Goal: Transaction & Acquisition: Purchase product/service

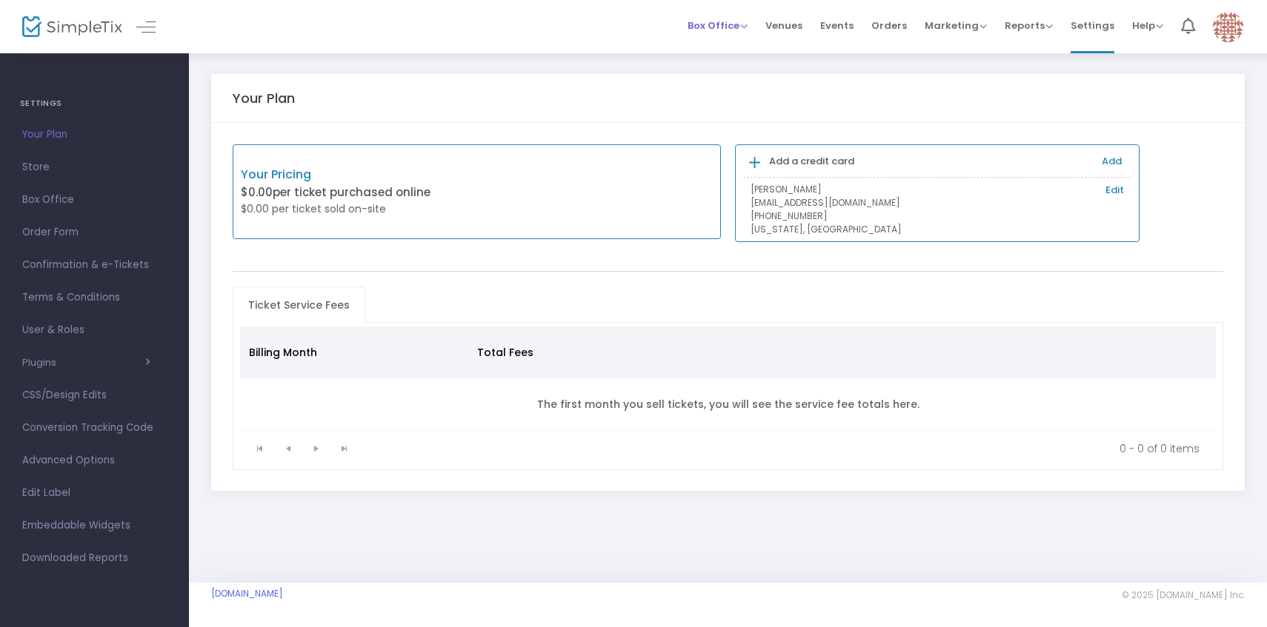
click at [747, 30] on span "Box Office" at bounding box center [717, 26] width 60 height 14
click at [743, 84] on li "Bookings" at bounding box center [740, 78] width 106 height 29
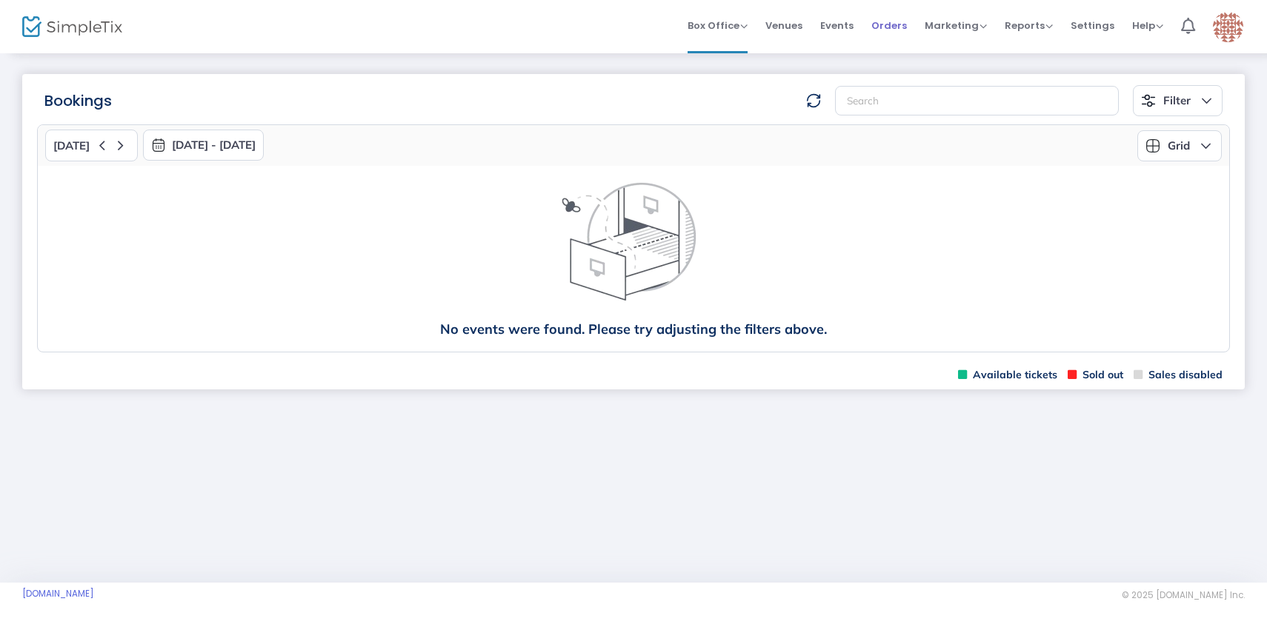
click at [878, 34] on span "Orders" at bounding box center [889, 26] width 36 height 38
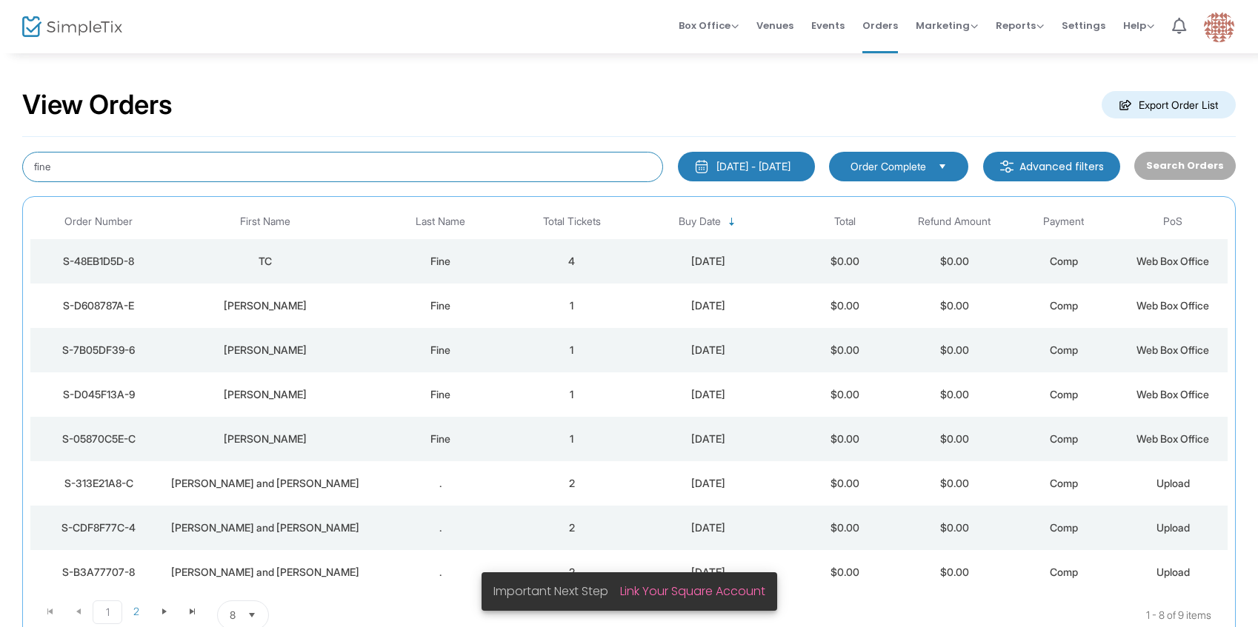
click at [369, 158] on input "fine" at bounding box center [342, 167] width 641 height 30
type input "[PERSON_NAME]"
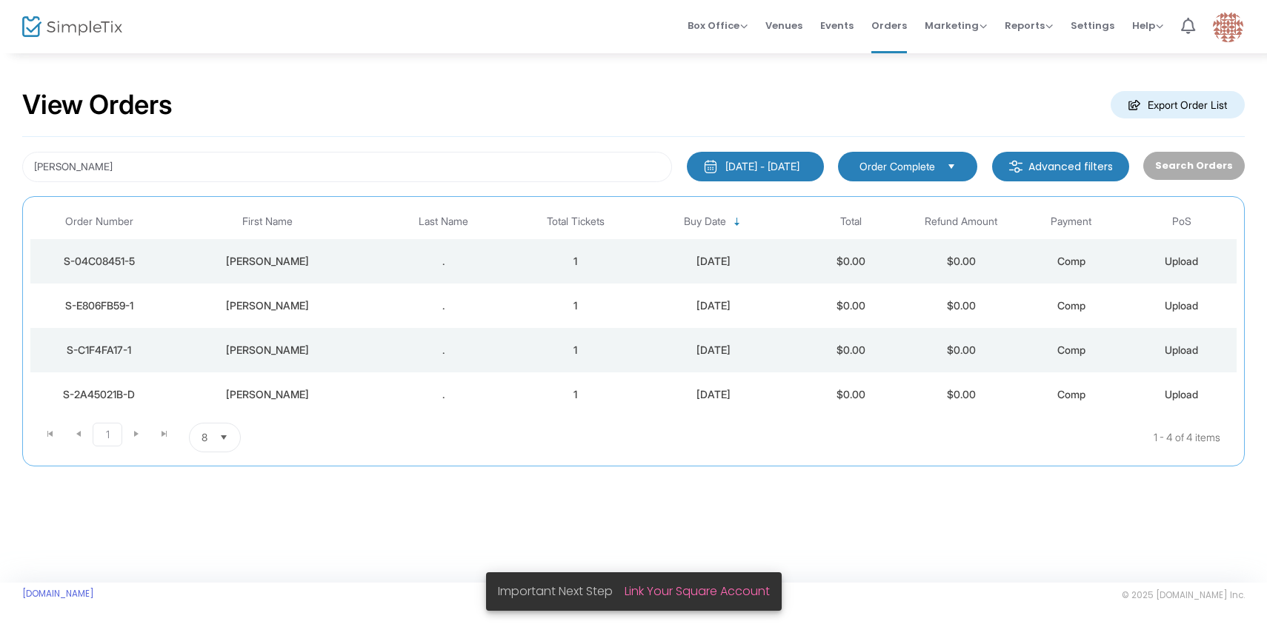
click at [375, 308] on div "." at bounding box center [443, 306] width 147 height 15
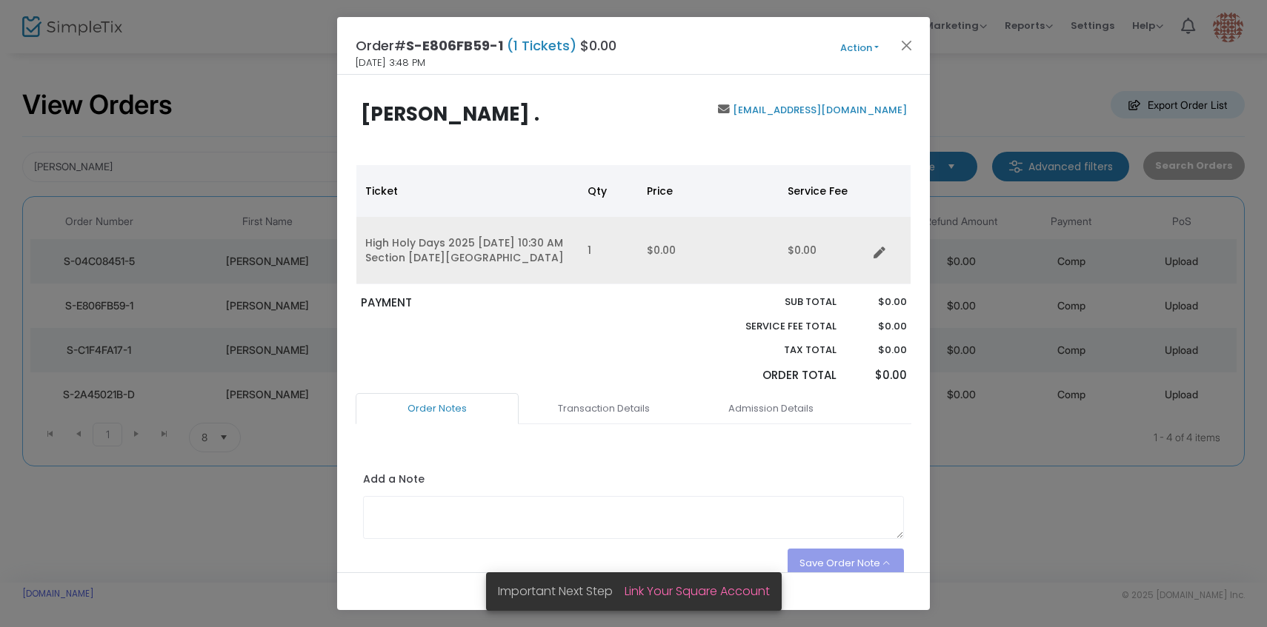
click at [866, 263] on td "$0.00" at bounding box center [823, 250] width 89 height 67
click at [873, 256] on td "Data table" at bounding box center [888, 250] width 43 height 67
click at [884, 247] on icon "Data table" at bounding box center [879, 253] width 12 height 12
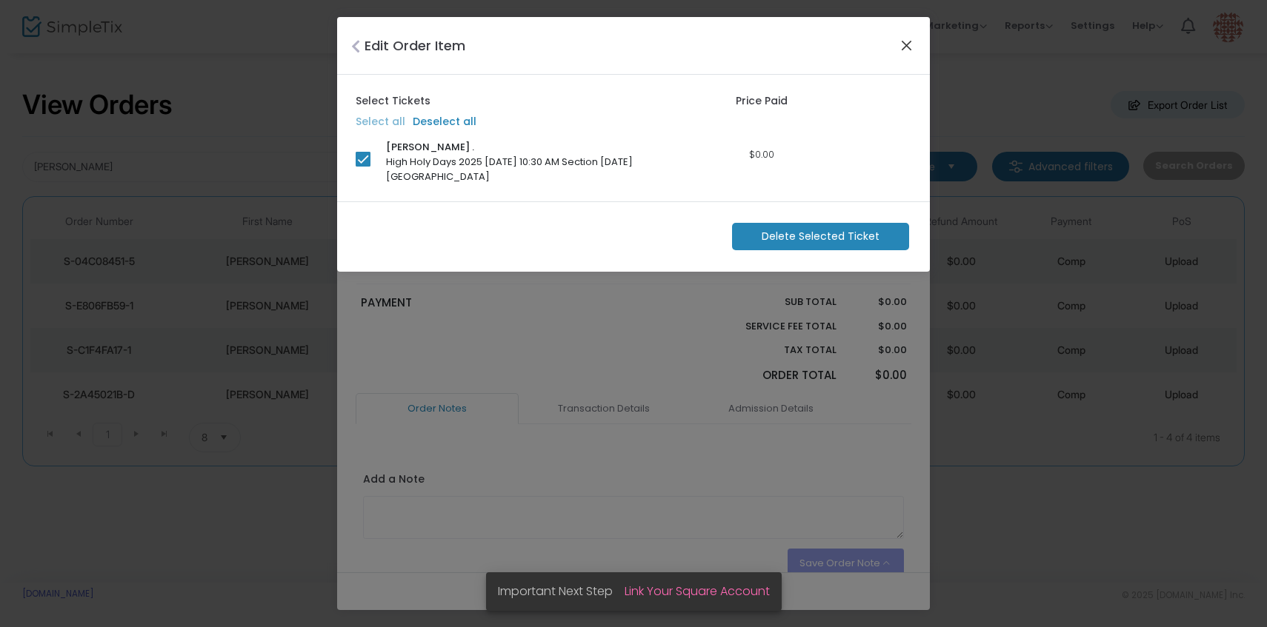
click at [902, 47] on button "Close" at bounding box center [906, 45] width 19 height 19
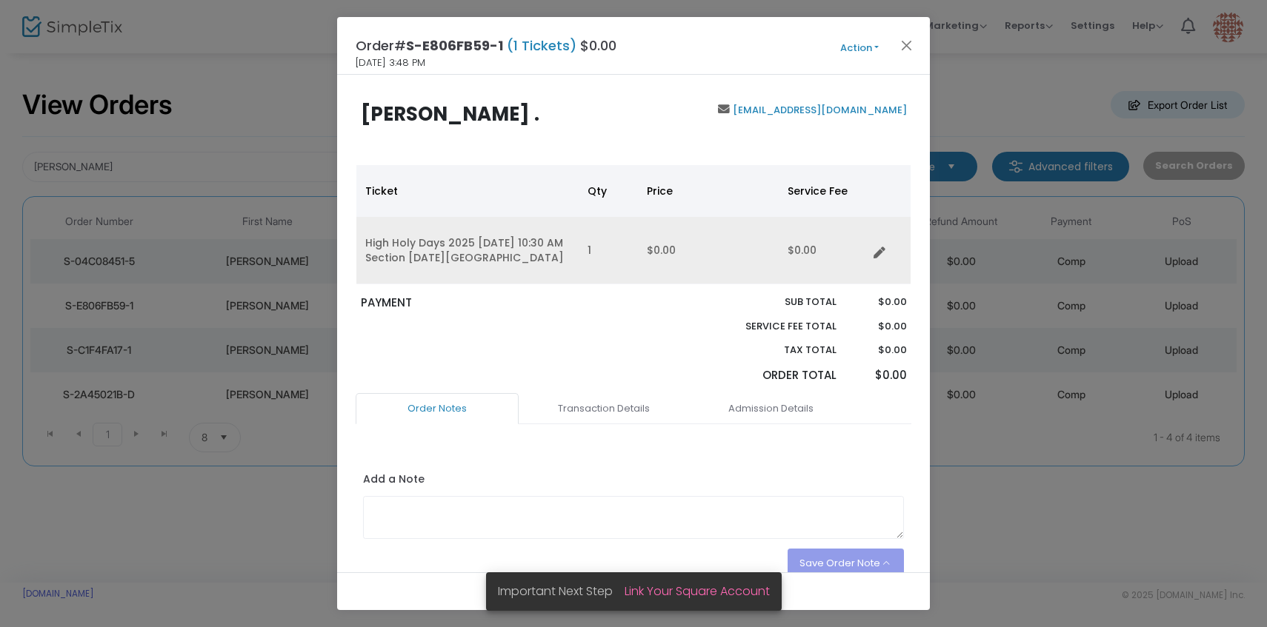
click at [584, 243] on td "1" at bounding box center [608, 250] width 59 height 67
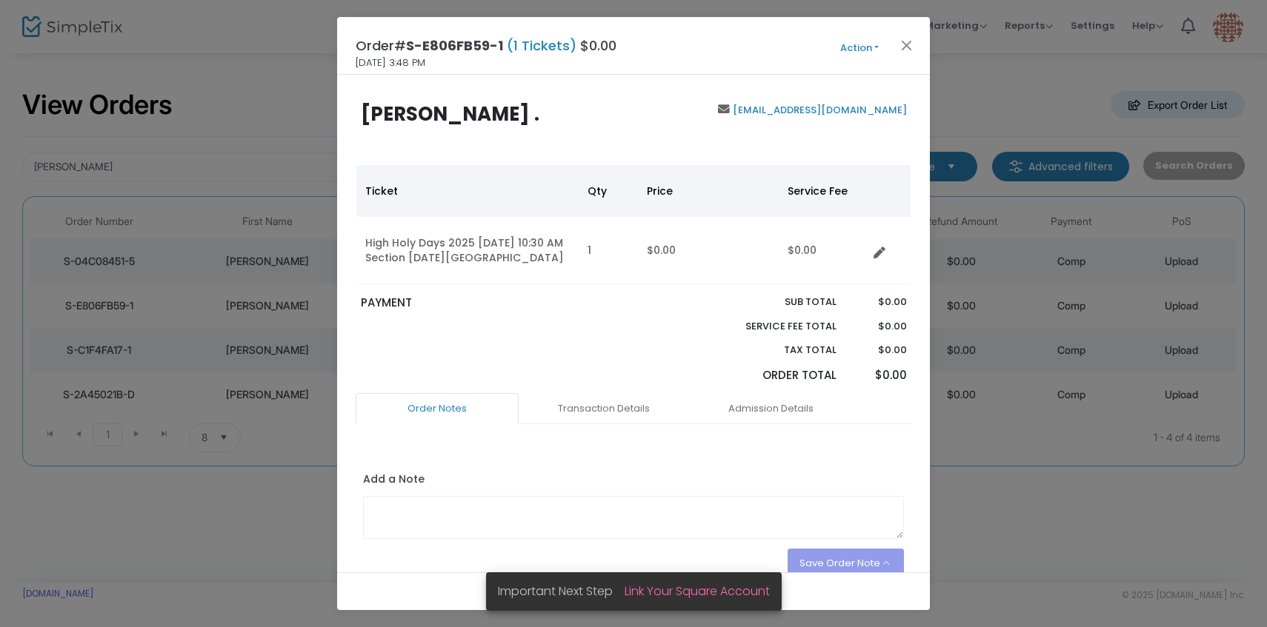
click at [872, 36] on div "Order# S-E806FB59-1 (1 Tickets) $0.00 [DATE] 3:48 PM Action Mark Admitted Edit …" at bounding box center [633, 46] width 593 height 58
click at [868, 39] on span "Action Mark Admitted Edit Order Edit Attendee Details Add Another Ticket Print …" at bounding box center [886, 46] width 85 height 16
click at [863, 44] on button "Action" at bounding box center [859, 48] width 89 height 16
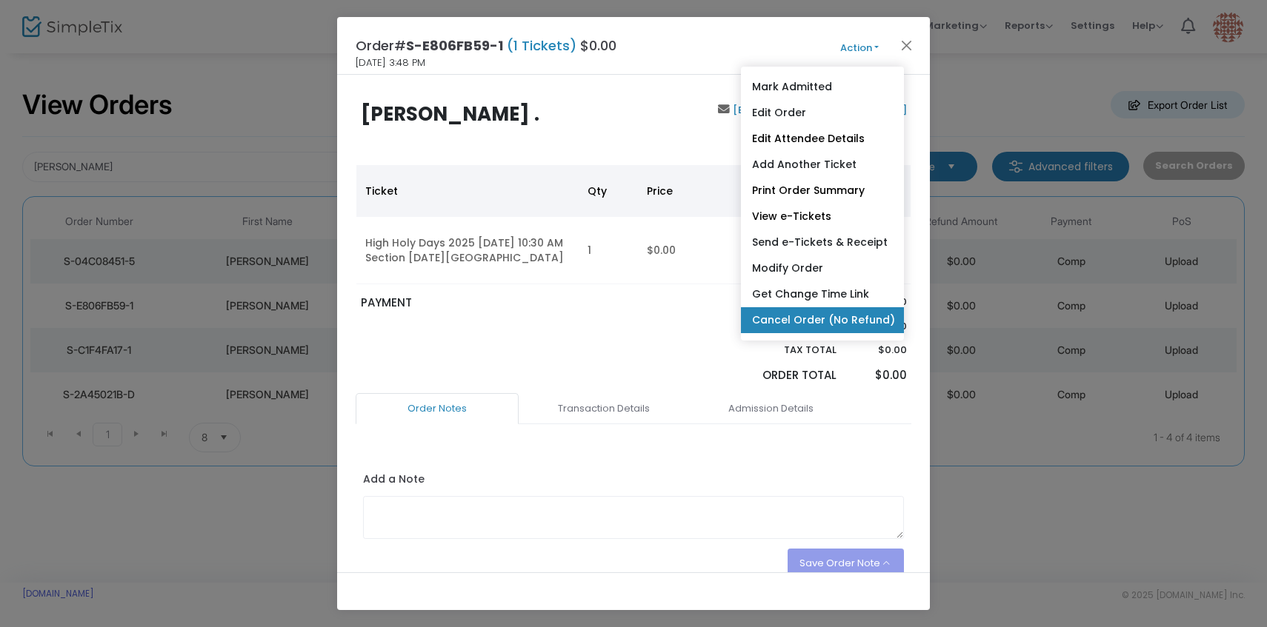
click at [797, 322] on link "Cancel Order (No Refund)" at bounding box center [822, 320] width 163 height 26
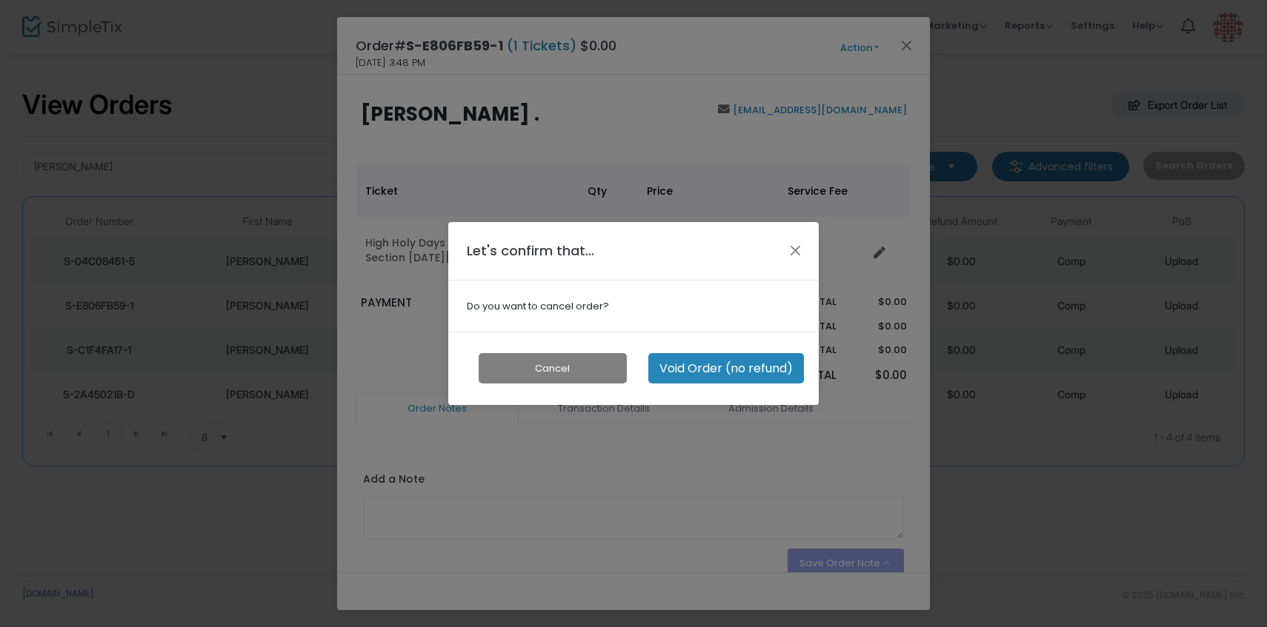
click at [730, 374] on button "Void Order (no refund)" at bounding box center [726, 368] width 156 height 30
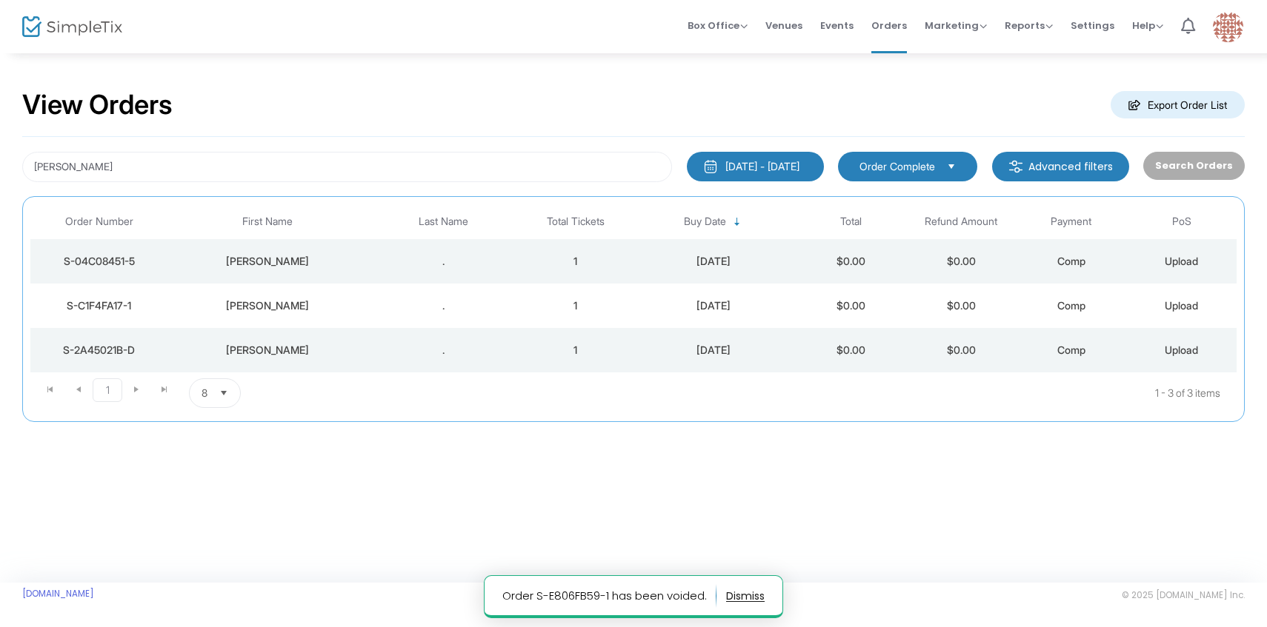
click at [1165, 350] on span "Upload" at bounding box center [1181, 350] width 33 height 13
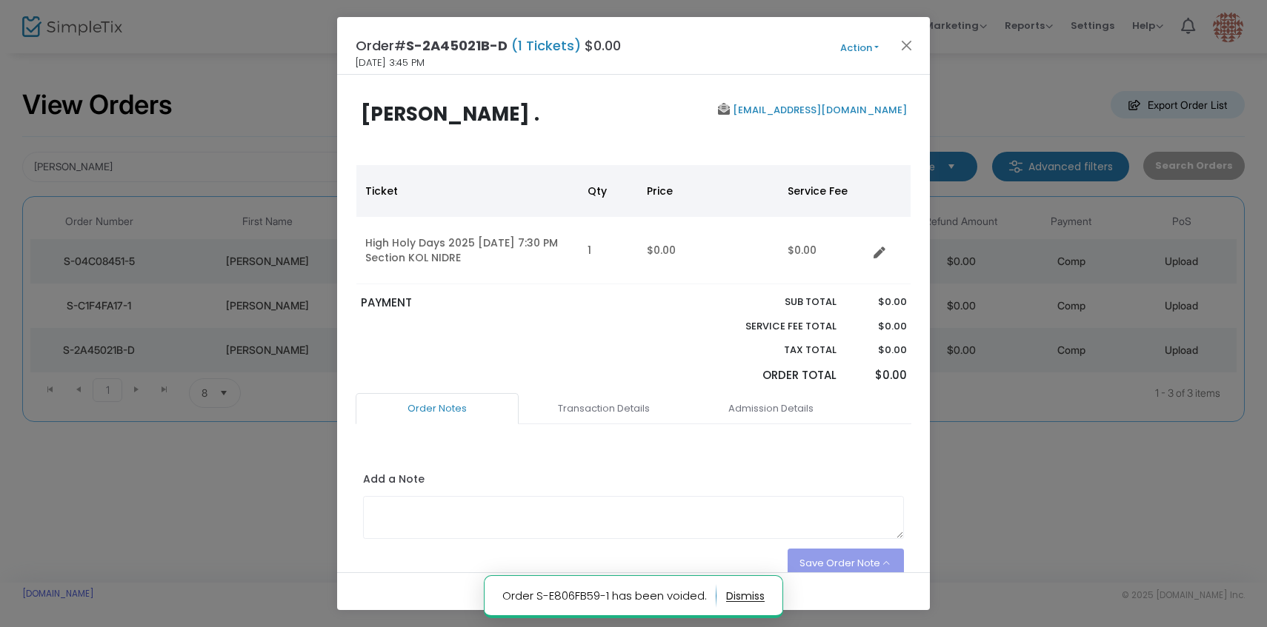
click at [862, 56] on div "Order# S-2A45021B-D (1 Tickets) $0.00 [DATE] 3:45 PM Action Mark Admitted Edit …" at bounding box center [633, 46] width 593 height 58
click at [862, 46] on button "Action" at bounding box center [859, 48] width 89 height 16
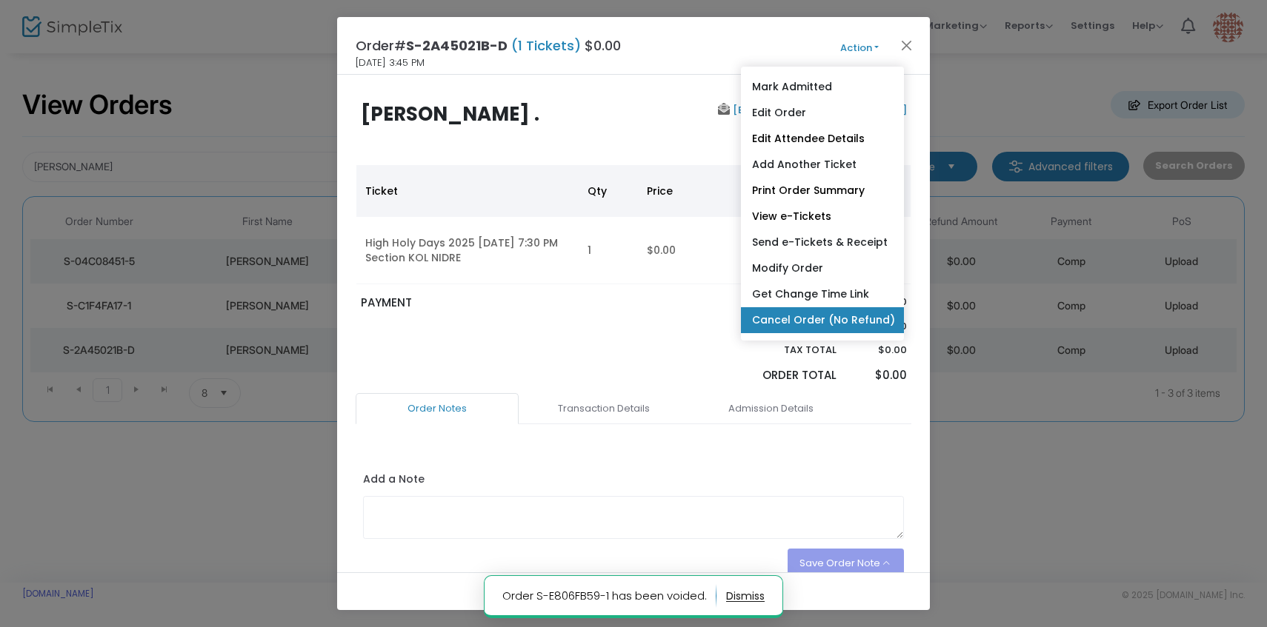
click at [813, 325] on link "Cancel Order (No Refund)" at bounding box center [822, 320] width 163 height 26
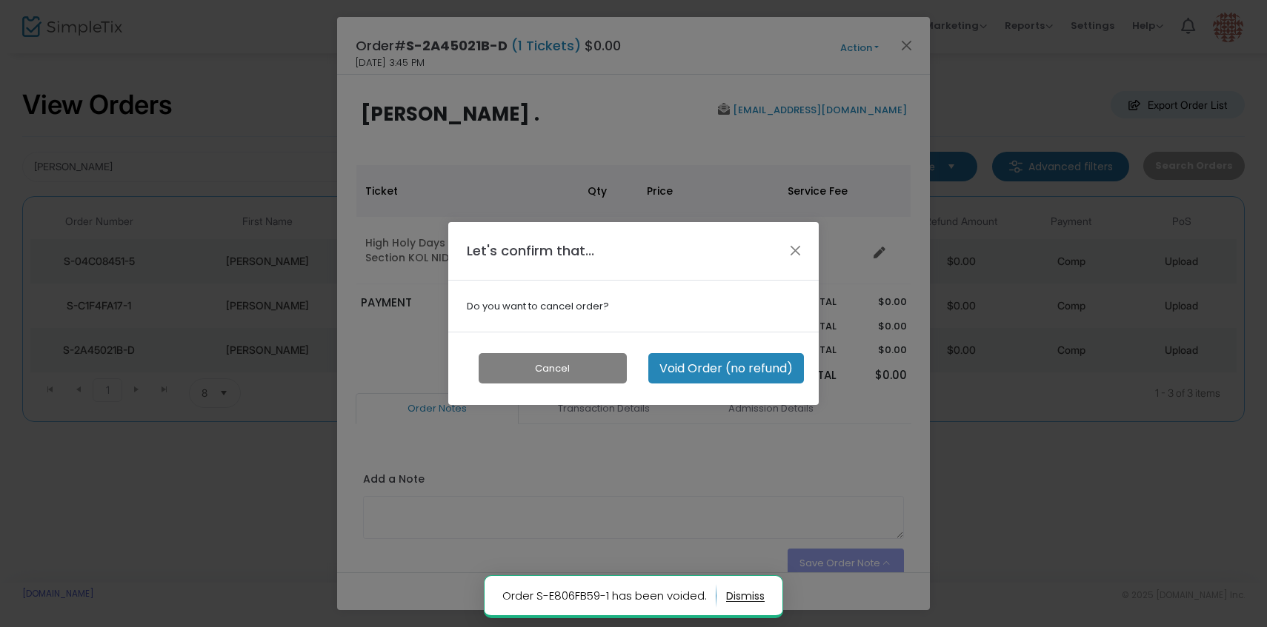
click at [749, 382] on button "Void Order (no refund)" at bounding box center [726, 368] width 156 height 30
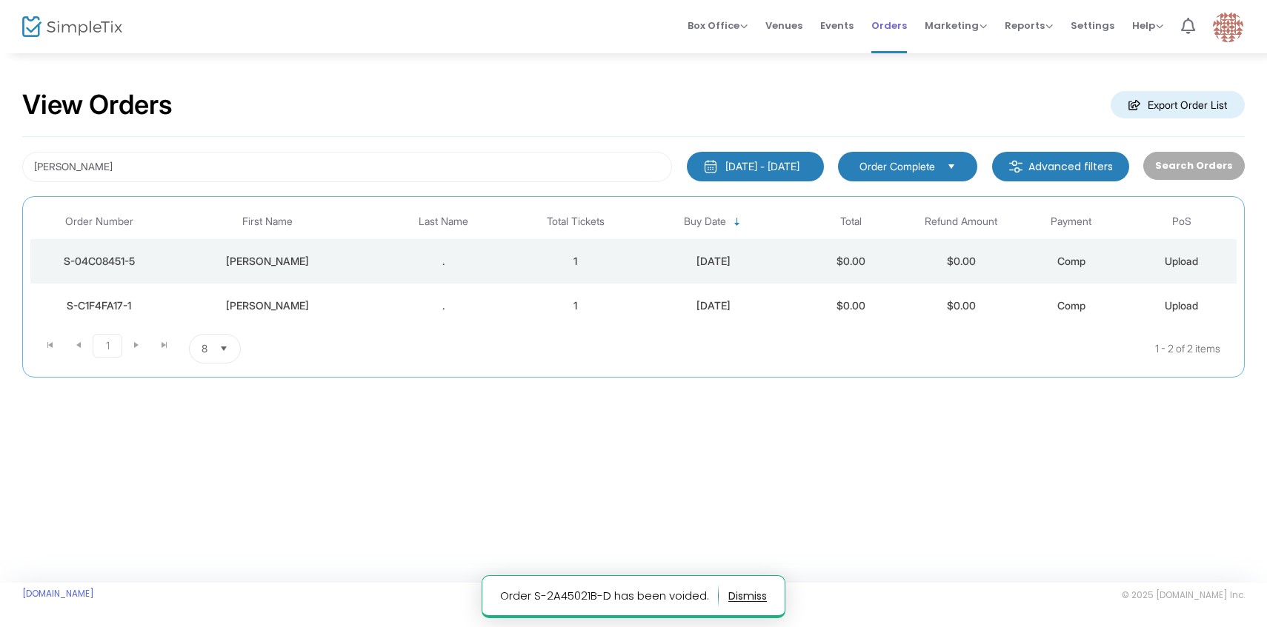
click at [902, 25] on span "Orders" at bounding box center [889, 26] width 36 height 38
click at [747, 34] on span "Box Office Sell Tickets Bookings Sell Season Pass" at bounding box center [717, 26] width 60 height 38
click at [744, 24] on span "Box Office" at bounding box center [717, 26] width 60 height 14
click at [737, 50] on li "Sell Tickets" at bounding box center [740, 50] width 106 height 29
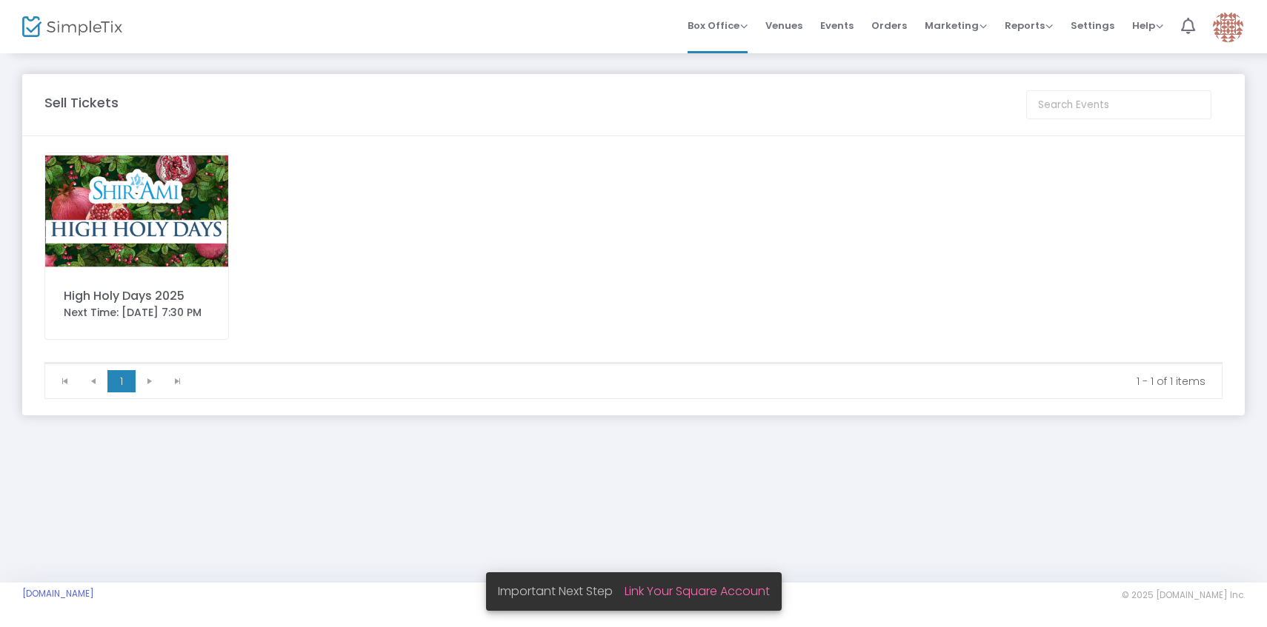
click at [155, 274] on div "High Holy Days 2025 Next Time: [DATE] 7:30 PM" at bounding box center [136, 246] width 184 height 187
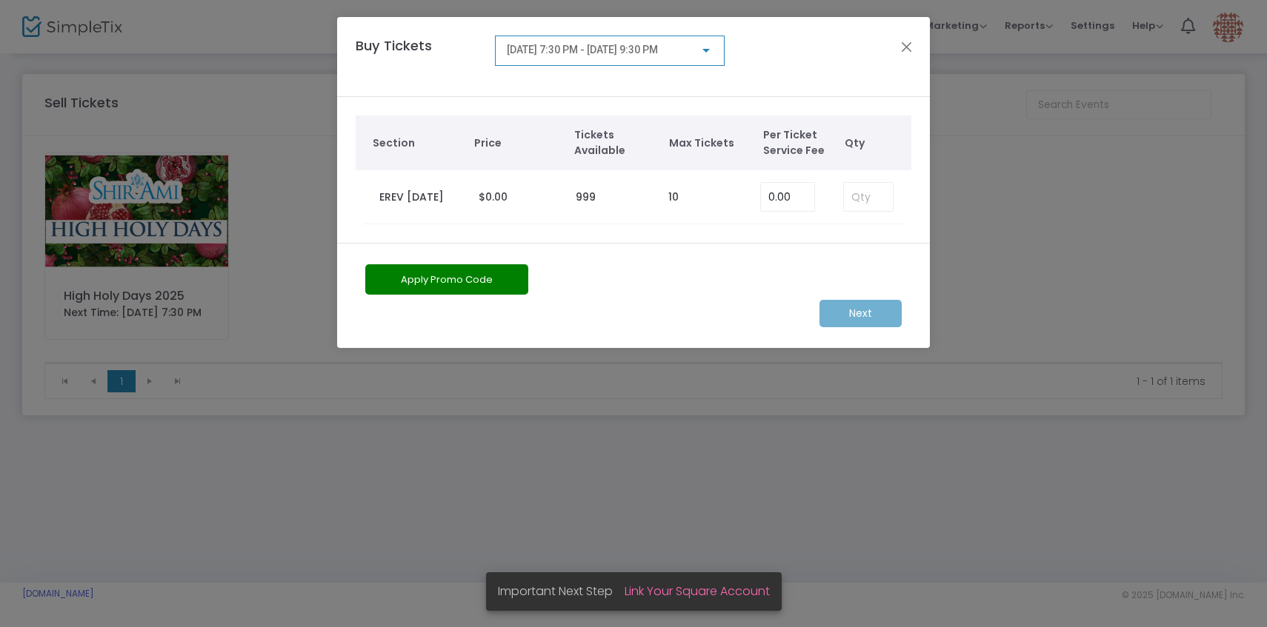
click at [608, 59] on div "[DATE] 7:30 PM - [DATE] 9:30 PM" at bounding box center [610, 46] width 206 height 27
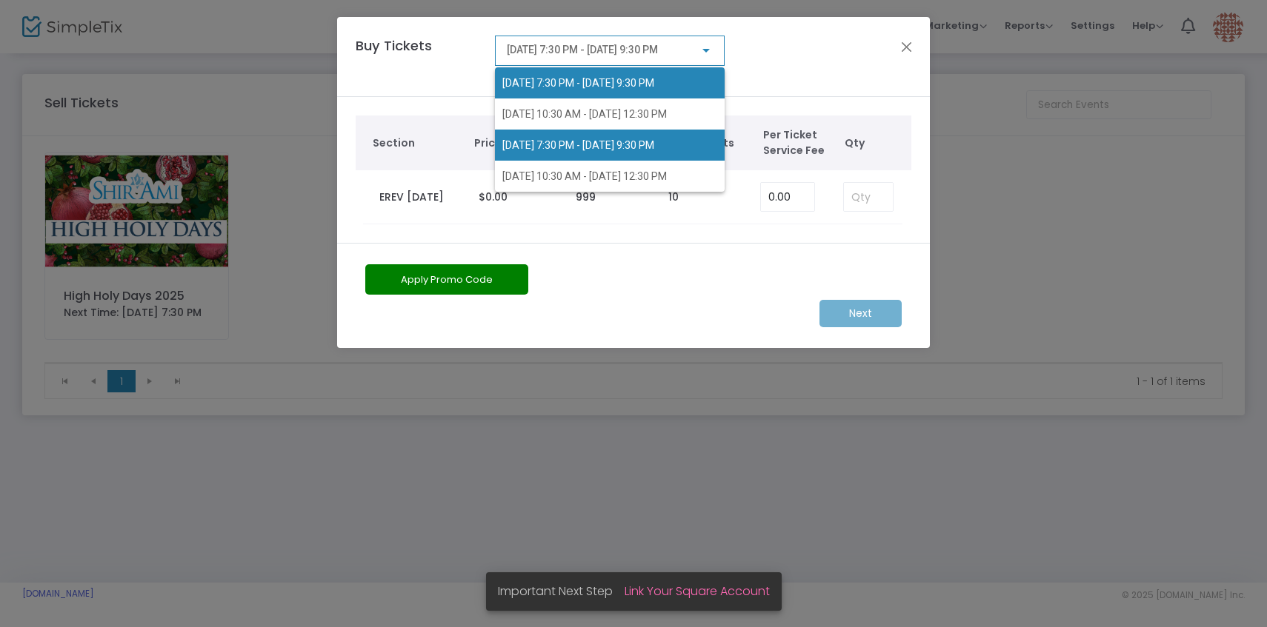
click at [588, 147] on span "[DATE] 7:30 PM - [DATE] 9:30 PM" at bounding box center [578, 145] width 152 height 12
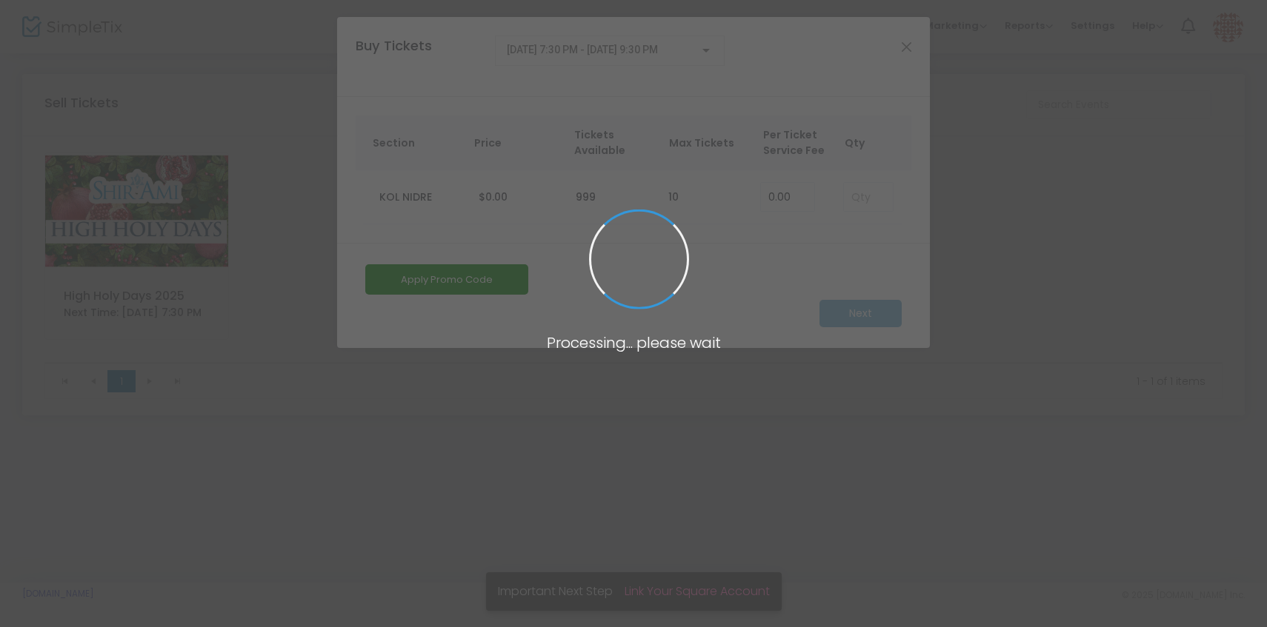
click at [867, 198] on span at bounding box center [633, 313] width 1267 height 627
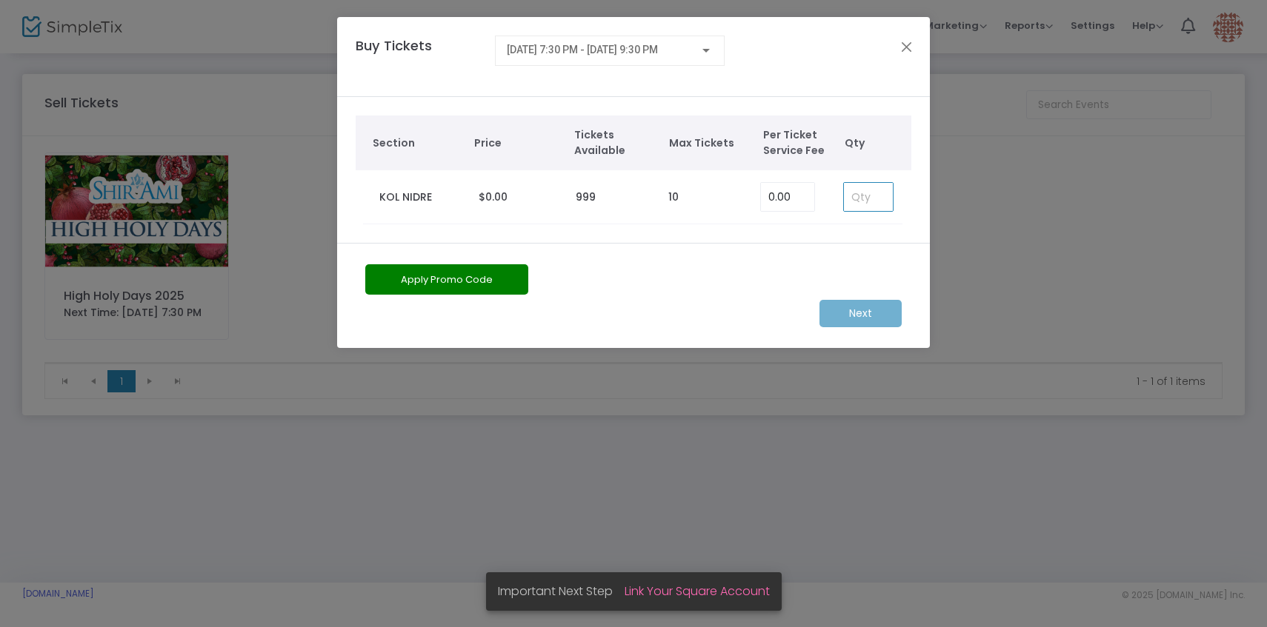
click at [859, 198] on input at bounding box center [868, 197] width 49 height 28
type input "3"
click at [637, 61] on div "[DATE] 7:30 PM - [DATE] 9:30 PM" at bounding box center [610, 51] width 230 height 30
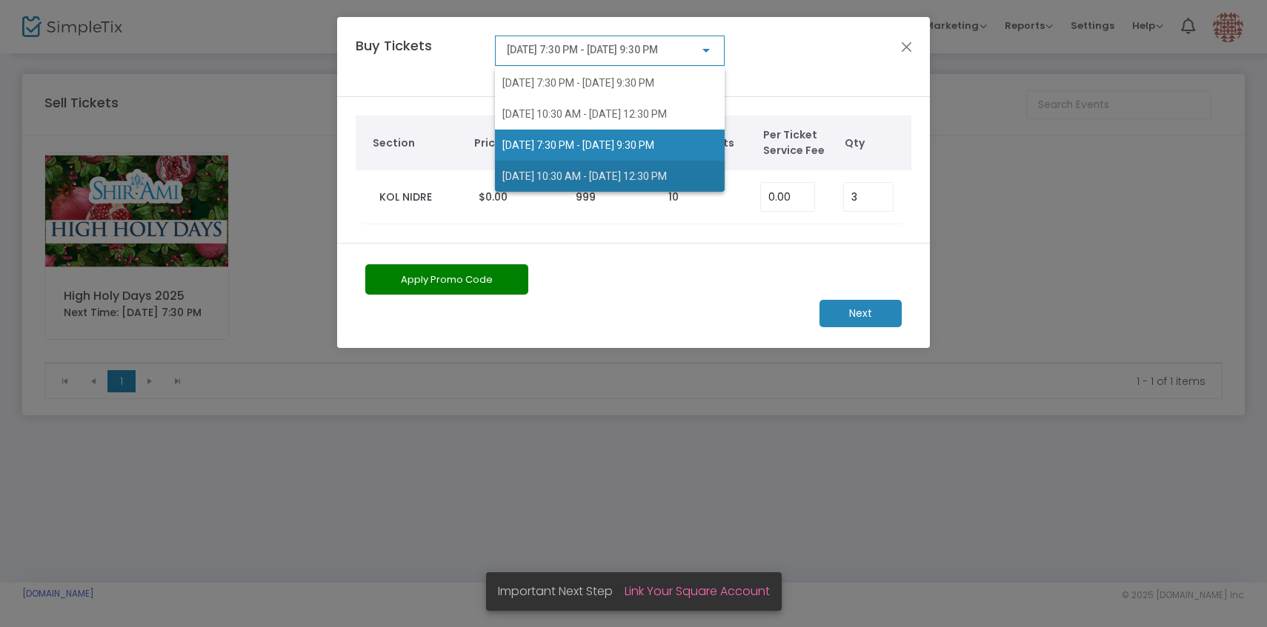
click at [636, 172] on span "[DATE] 10:30 AM - [DATE] 12:30 PM" at bounding box center [584, 176] width 164 height 12
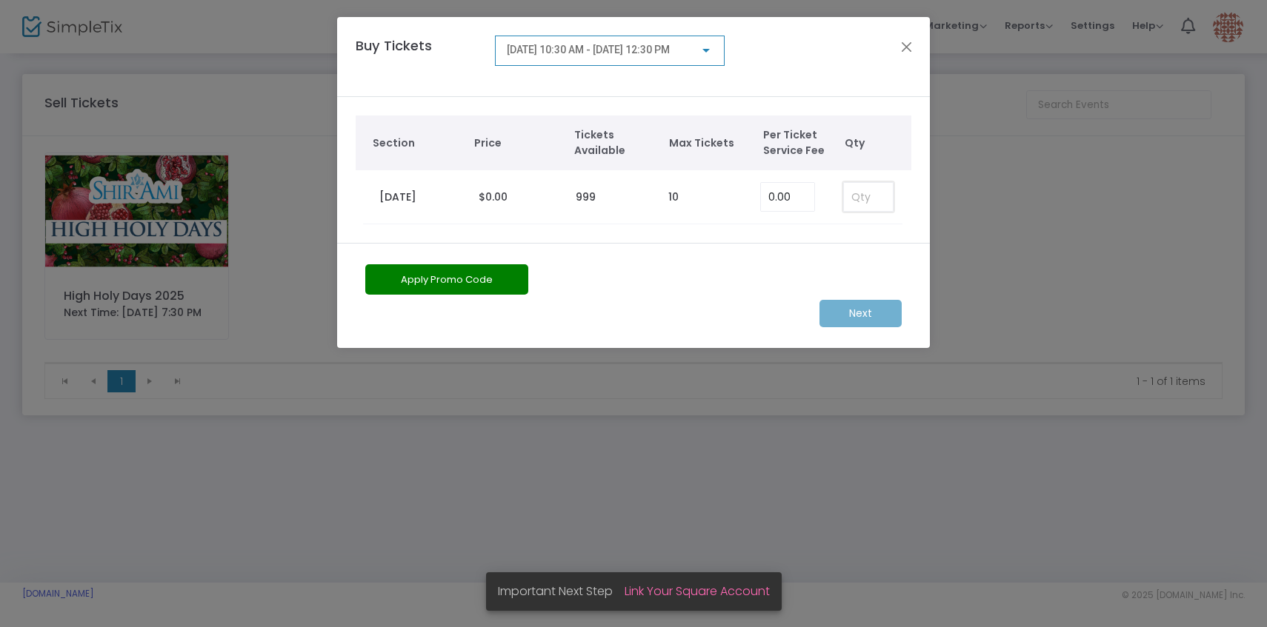
click at [864, 200] on input at bounding box center [868, 197] width 49 height 28
type input "3"
click at [857, 311] on m-button "Next" at bounding box center [860, 313] width 82 height 27
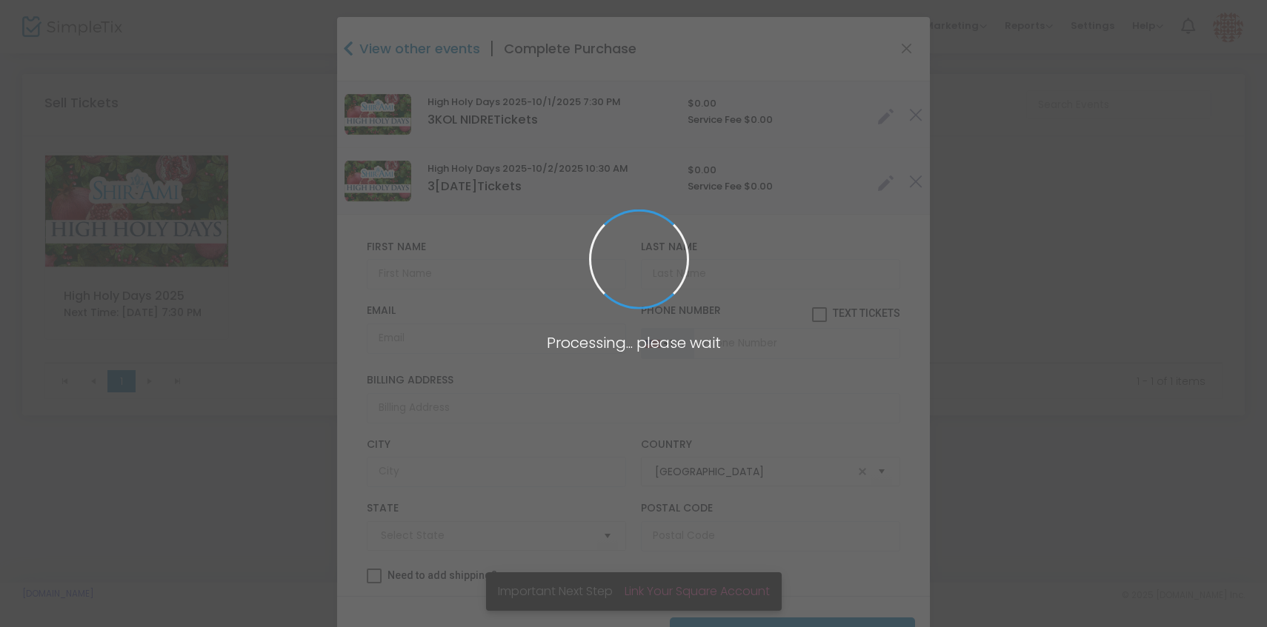
type input "[US_STATE]"
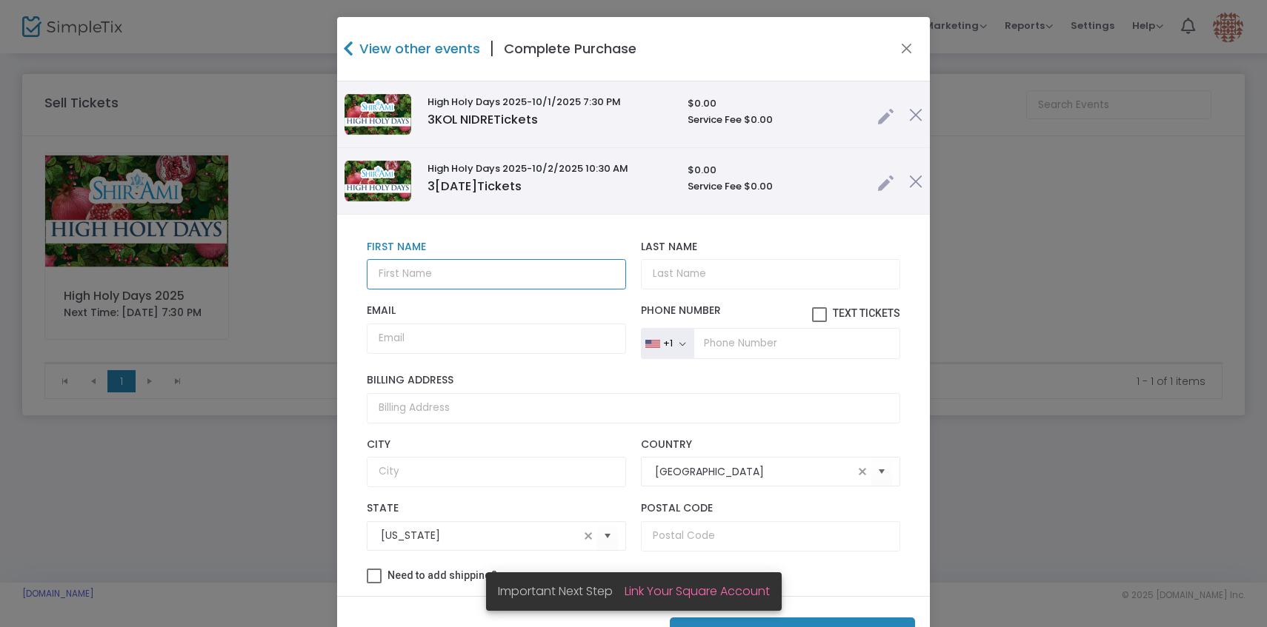
click at [460, 274] on input "text" at bounding box center [496, 274] width 259 height 30
type input "[PERSON_NAME]"
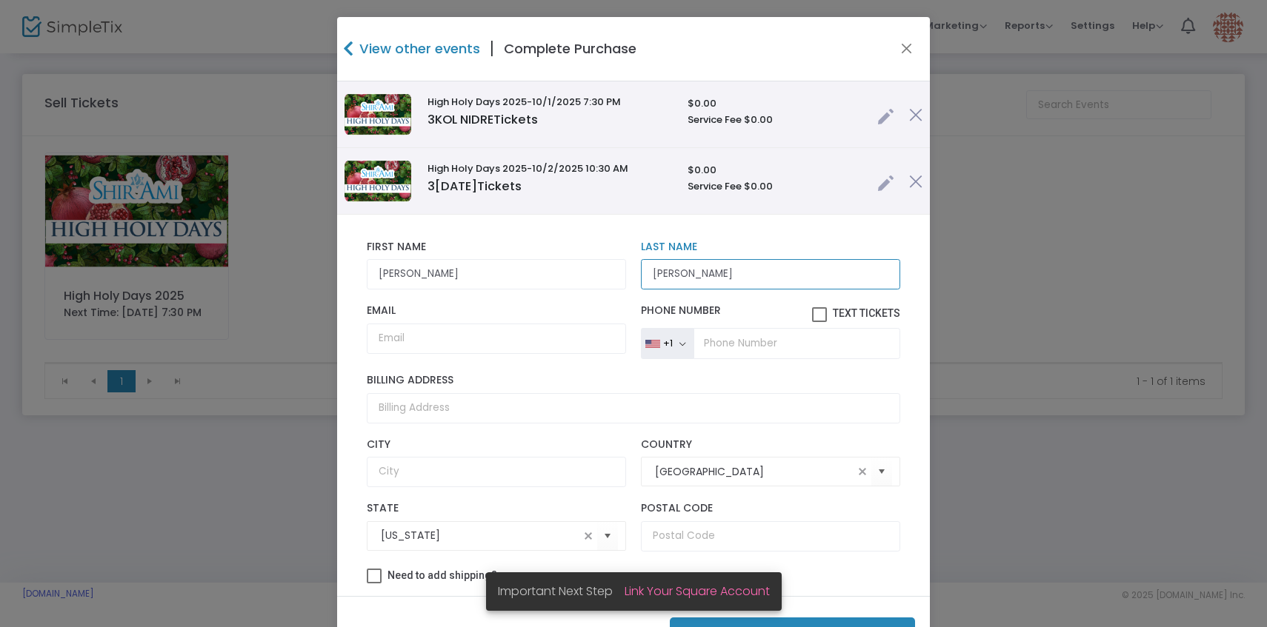
type input "[PERSON_NAME]"
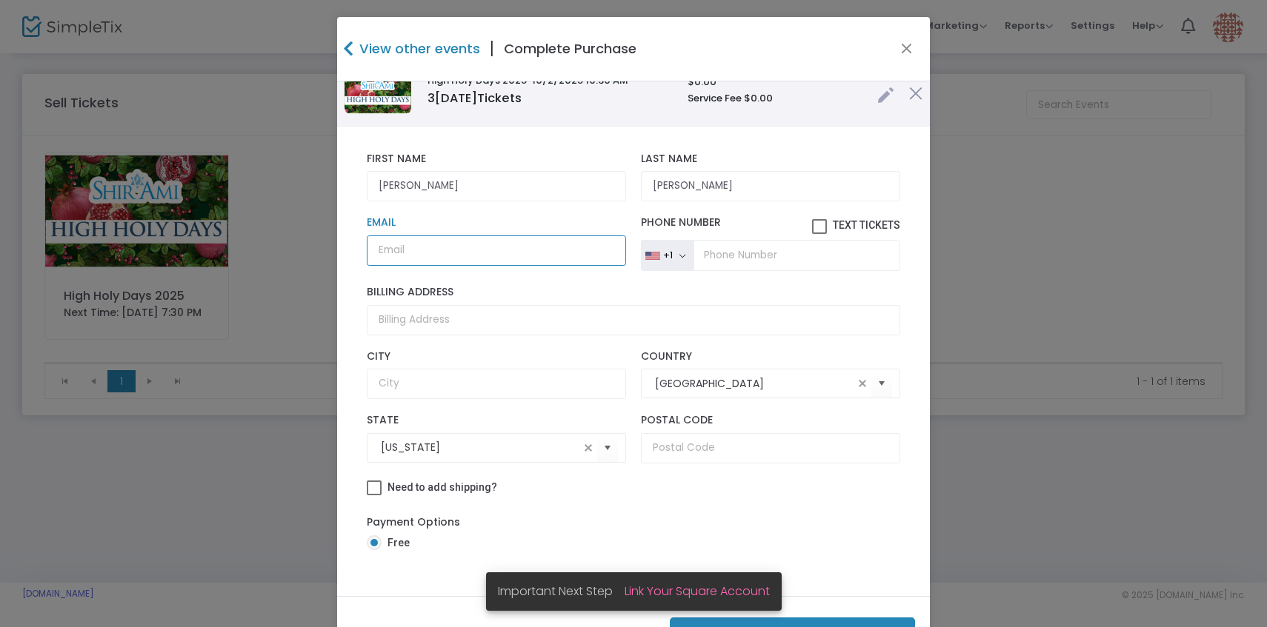
scroll to position [59, 0]
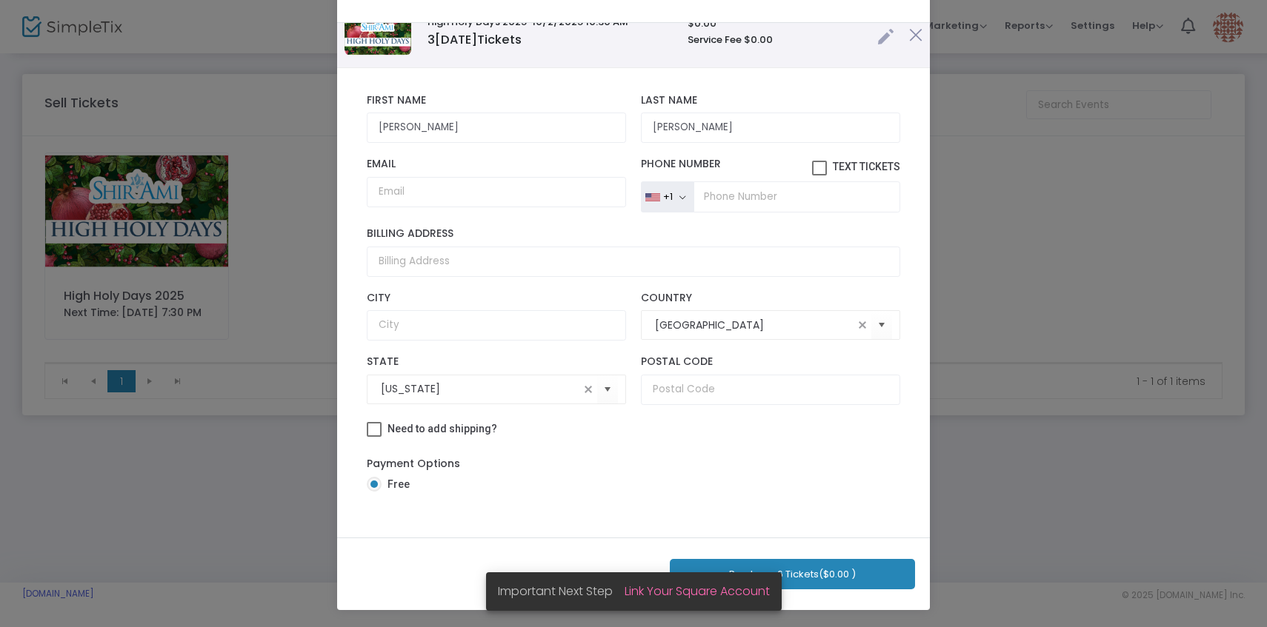
click at [821, 573] on button "Purchase 6 Tickets ($0.00 )" at bounding box center [792, 574] width 245 height 30
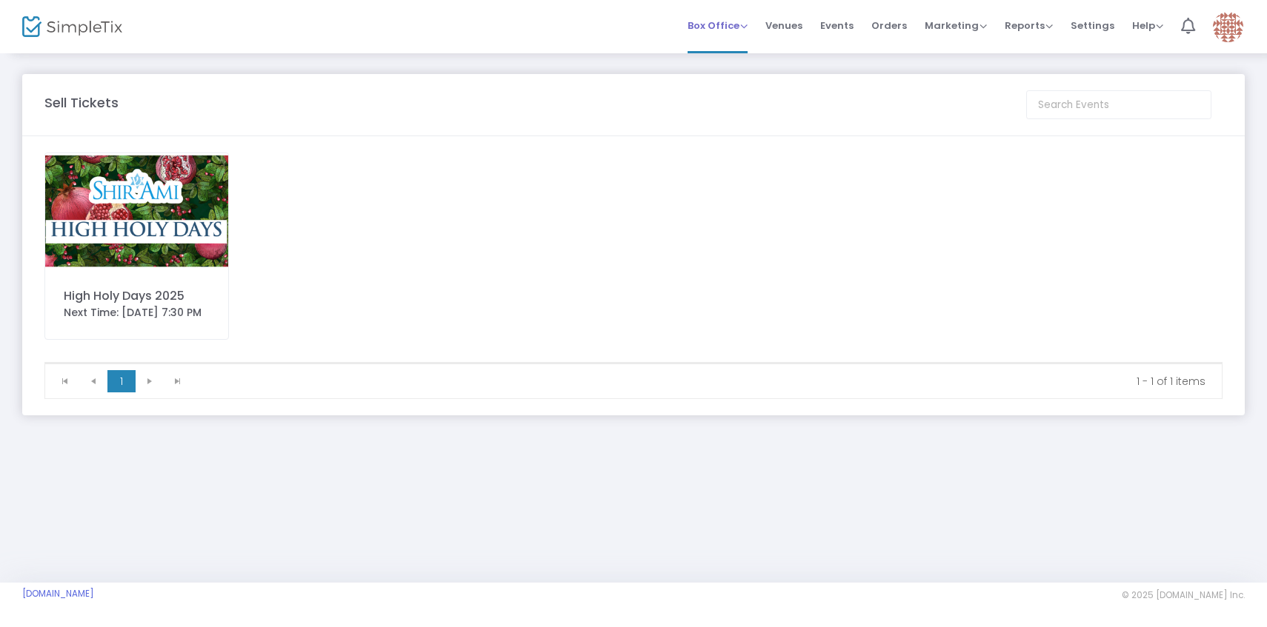
click at [730, 24] on span "Box Office" at bounding box center [717, 26] width 60 height 14
click at [736, 45] on li "Sell Tickets" at bounding box center [740, 50] width 106 height 29
click at [127, 290] on div "High Holy Days 2025" at bounding box center [137, 296] width 146 height 18
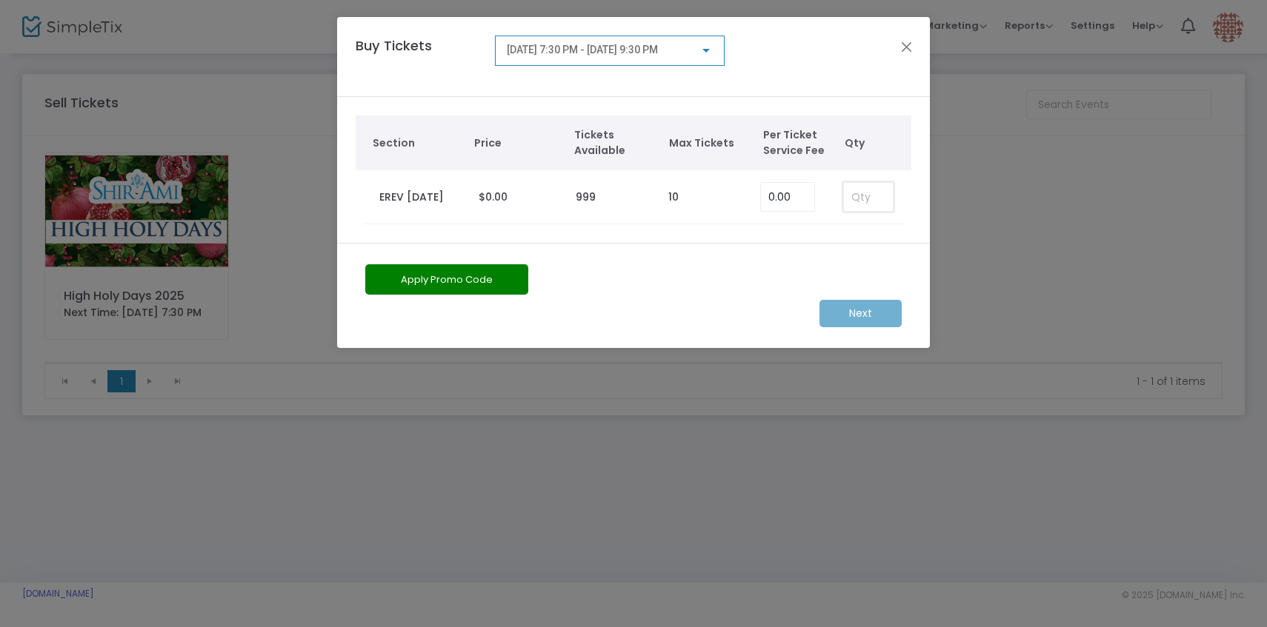
click at [864, 199] on input at bounding box center [868, 197] width 49 height 28
type input "4"
click at [680, 61] on div "[DATE] 7:30 PM - [DATE] 9:30 PM" at bounding box center [610, 51] width 230 height 30
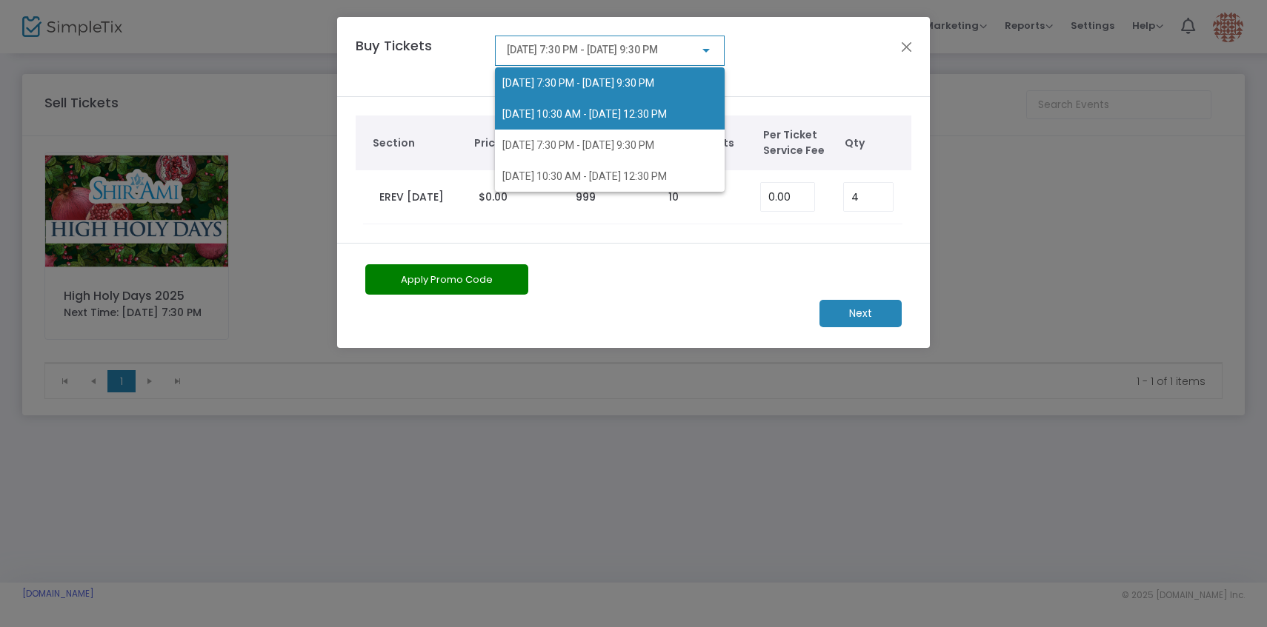
click at [673, 120] on span "[DATE] 10:30 AM - [DATE] 12:30 PM" at bounding box center [609, 114] width 215 height 31
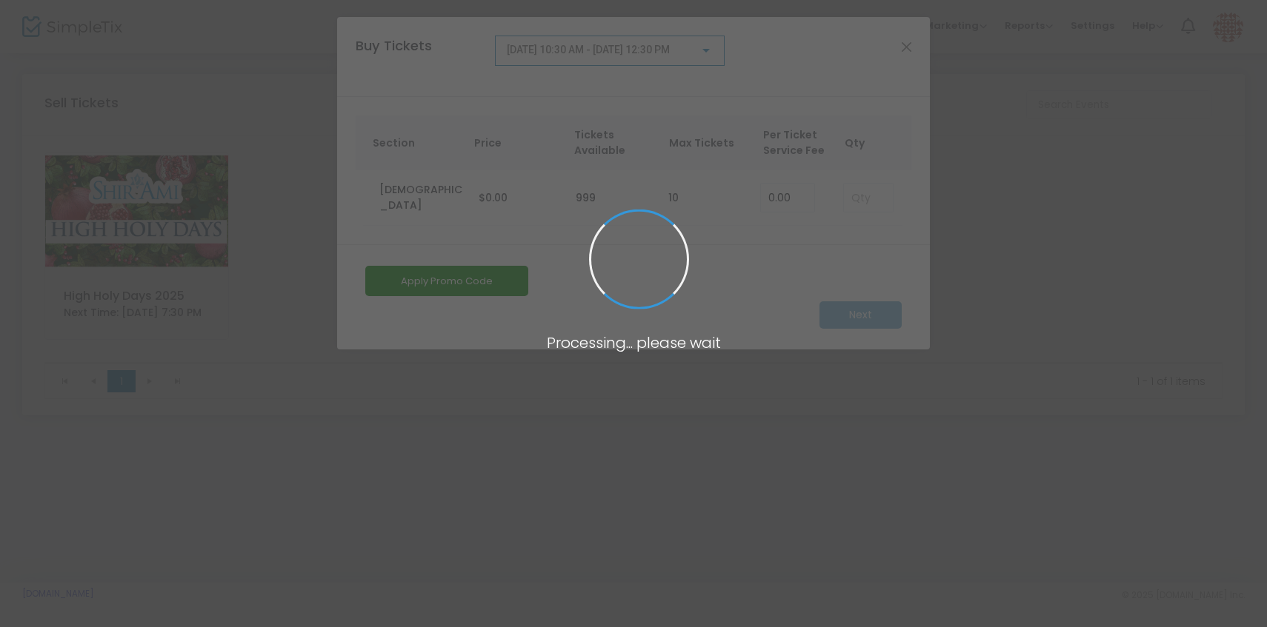
click at [869, 203] on span at bounding box center [633, 313] width 1267 height 627
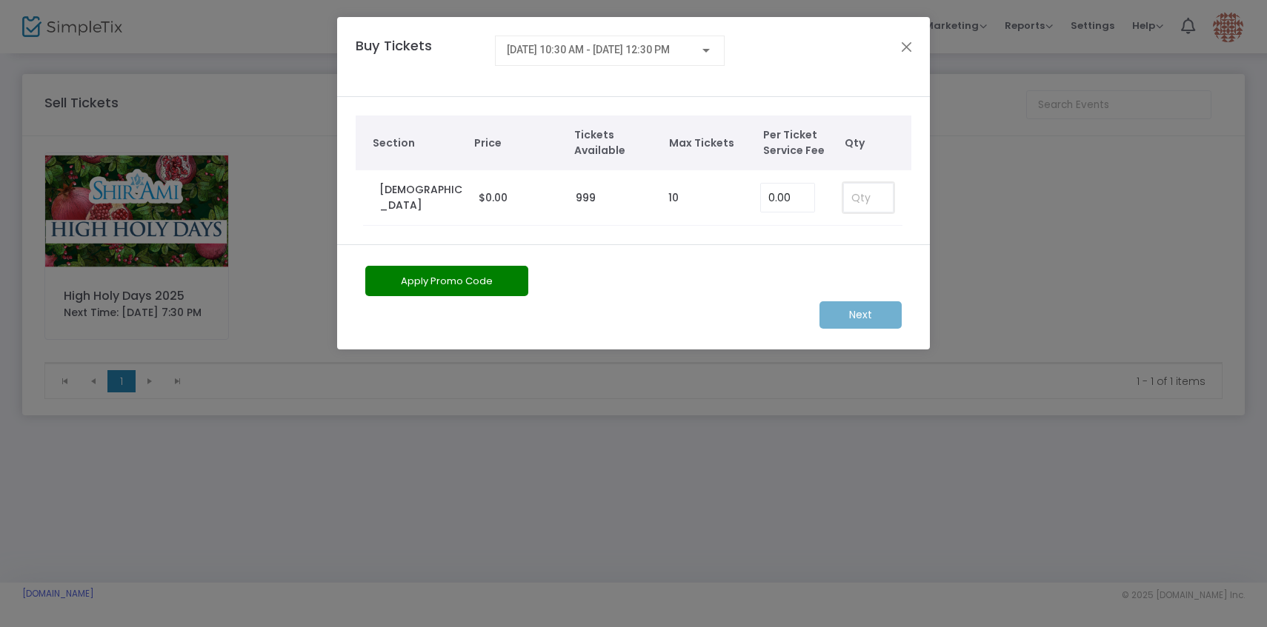
click at [869, 199] on input at bounding box center [868, 198] width 49 height 28
type input "4"
click at [676, 63] on div "[DATE] 10:30 AM - [DATE] 12:30 PM" at bounding box center [610, 51] width 230 height 30
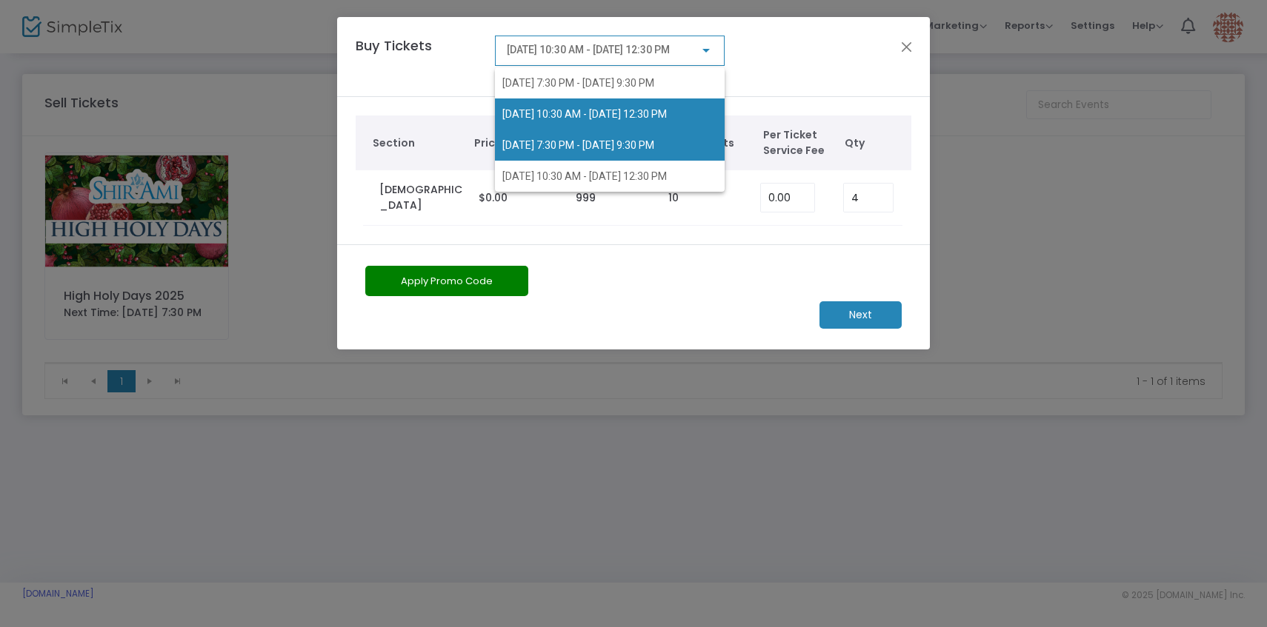
click at [654, 150] on span "[DATE] 7:30 PM - [DATE] 9:30 PM" at bounding box center [578, 145] width 152 height 12
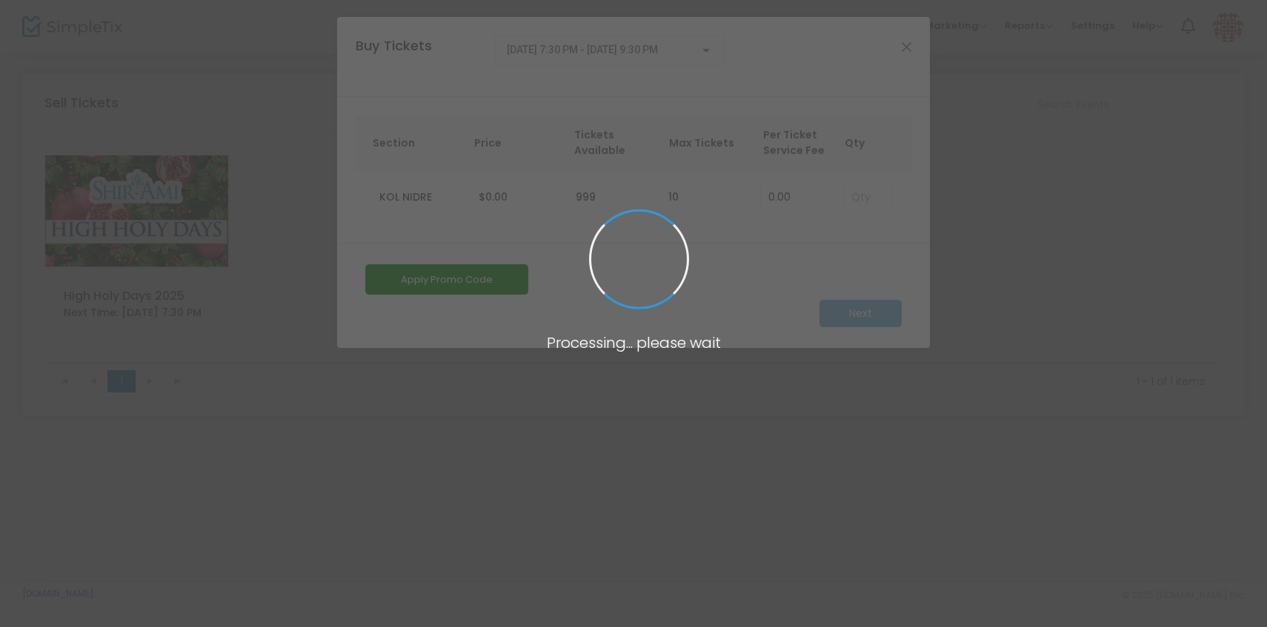
click at [865, 201] on span at bounding box center [633, 313] width 1267 height 627
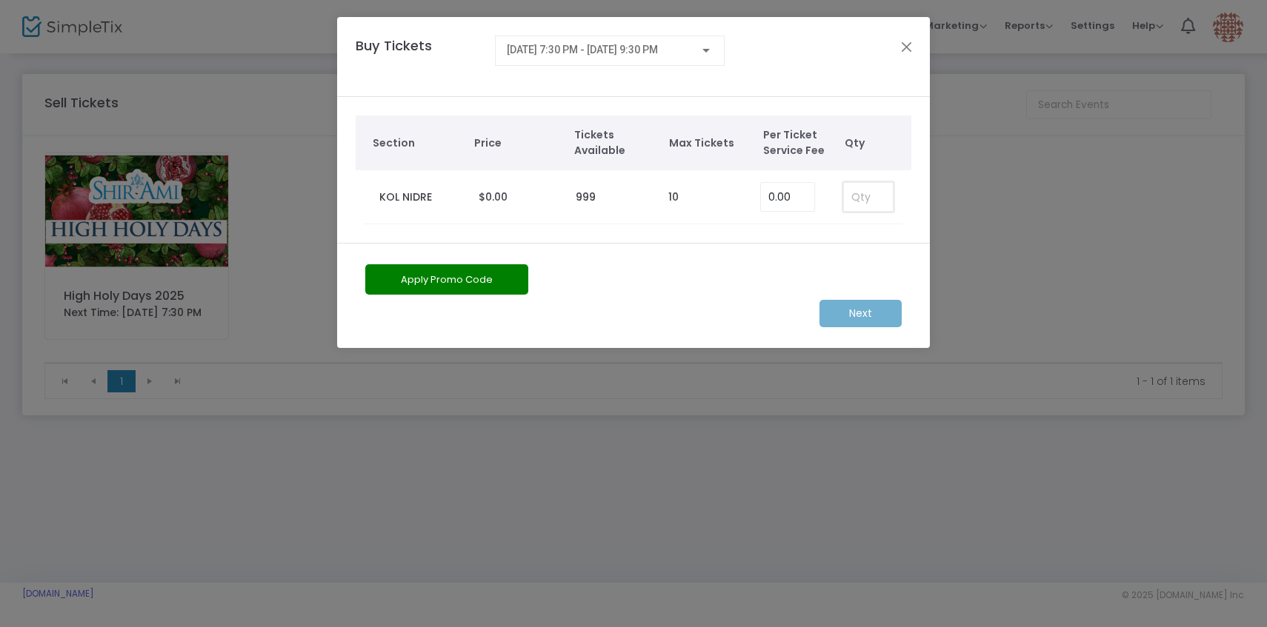
click at [865, 197] on input at bounding box center [868, 197] width 49 height 28
type input "4"
click at [658, 53] on span "[DATE] 7:30 PM - [DATE] 9:30 PM" at bounding box center [582, 50] width 151 height 12
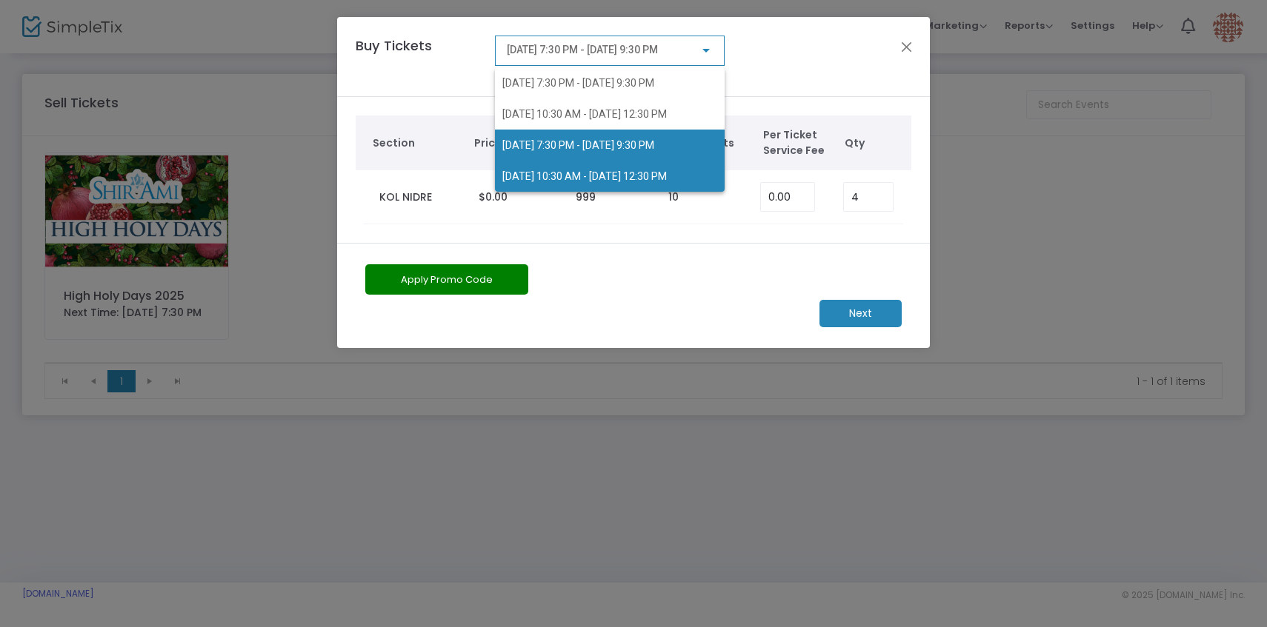
click at [667, 170] on span "[DATE] 10:30 AM - [DATE] 12:30 PM" at bounding box center [584, 176] width 164 height 12
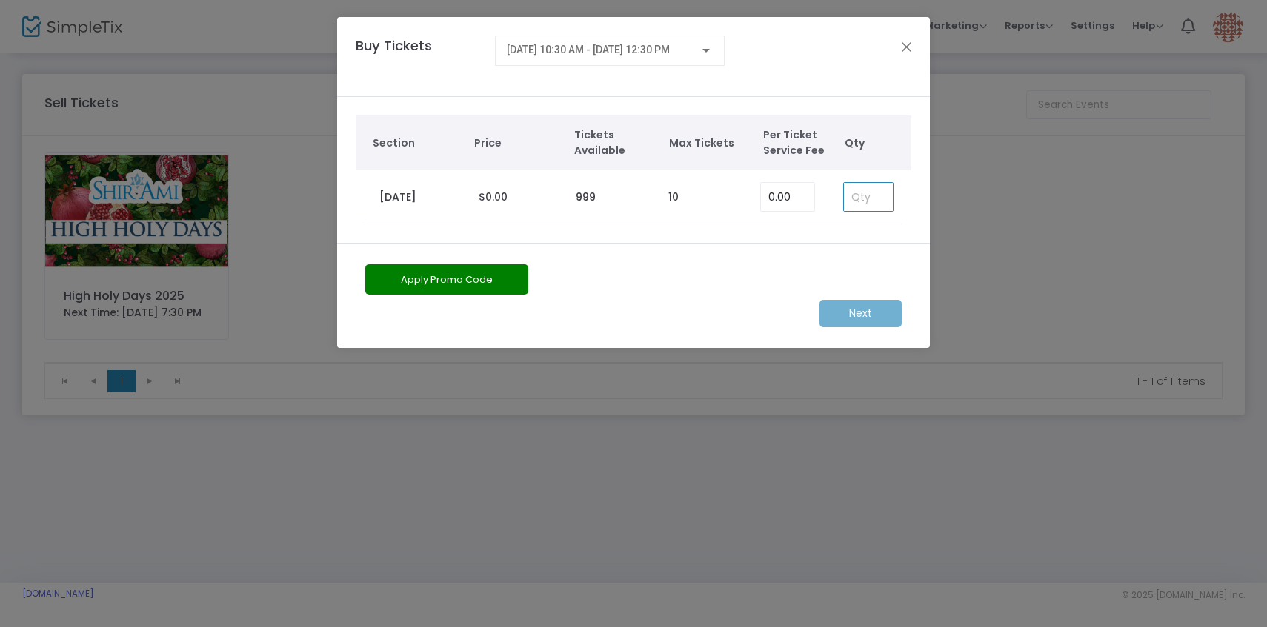
click at [864, 197] on input at bounding box center [868, 197] width 49 height 28
type input "4"
click at [869, 312] on m-button "Next" at bounding box center [860, 313] width 82 height 27
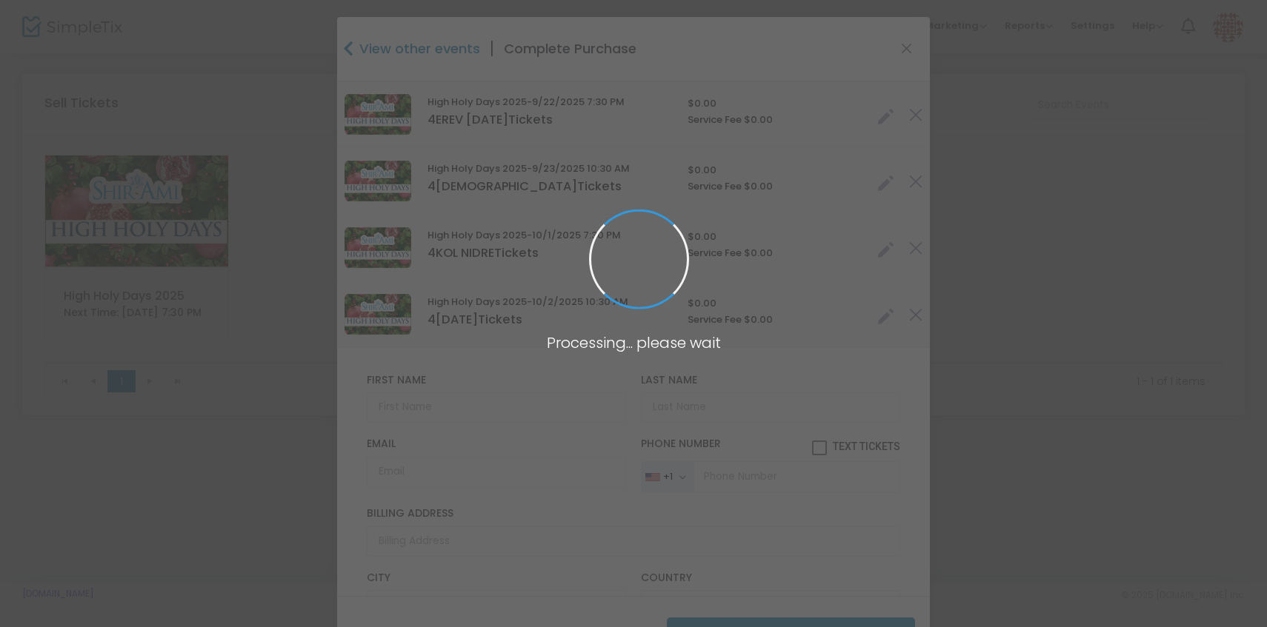
type input "[US_STATE]"
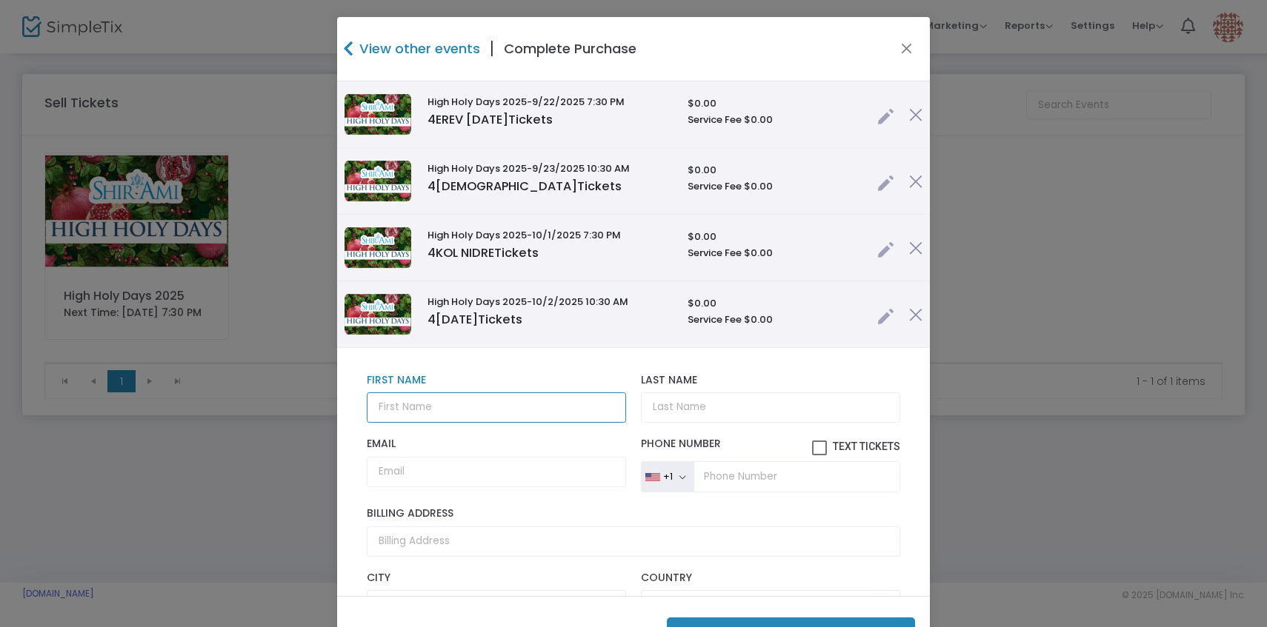
click at [484, 408] on input "text" at bounding box center [496, 408] width 259 height 30
type input "Haft"
type input "Family"
click at [373, 412] on input "Haft" at bounding box center [496, 408] width 259 height 30
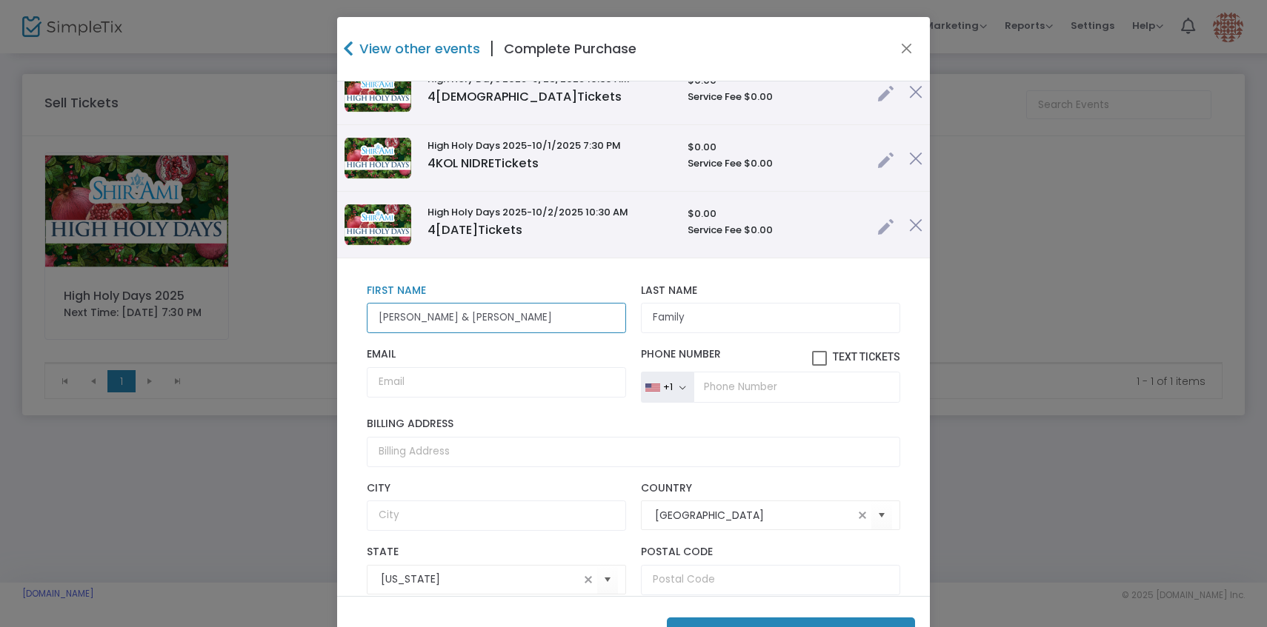
scroll to position [221, 0]
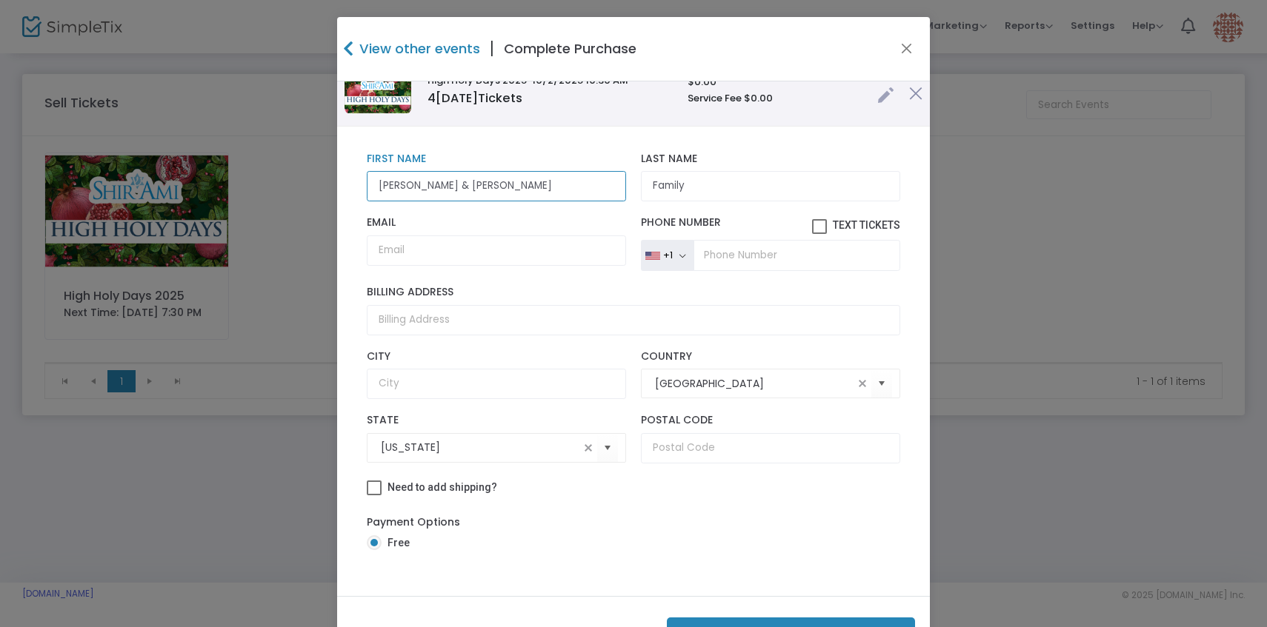
type input "[PERSON_NAME] & [PERSON_NAME]"
click at [750, 622] on button "Purchase 16 Tickets ($0.00 )" at bounding box center [791, 633] width 248 height 30
